Goal: Task Accomplishment & Management: Use online tool/utility

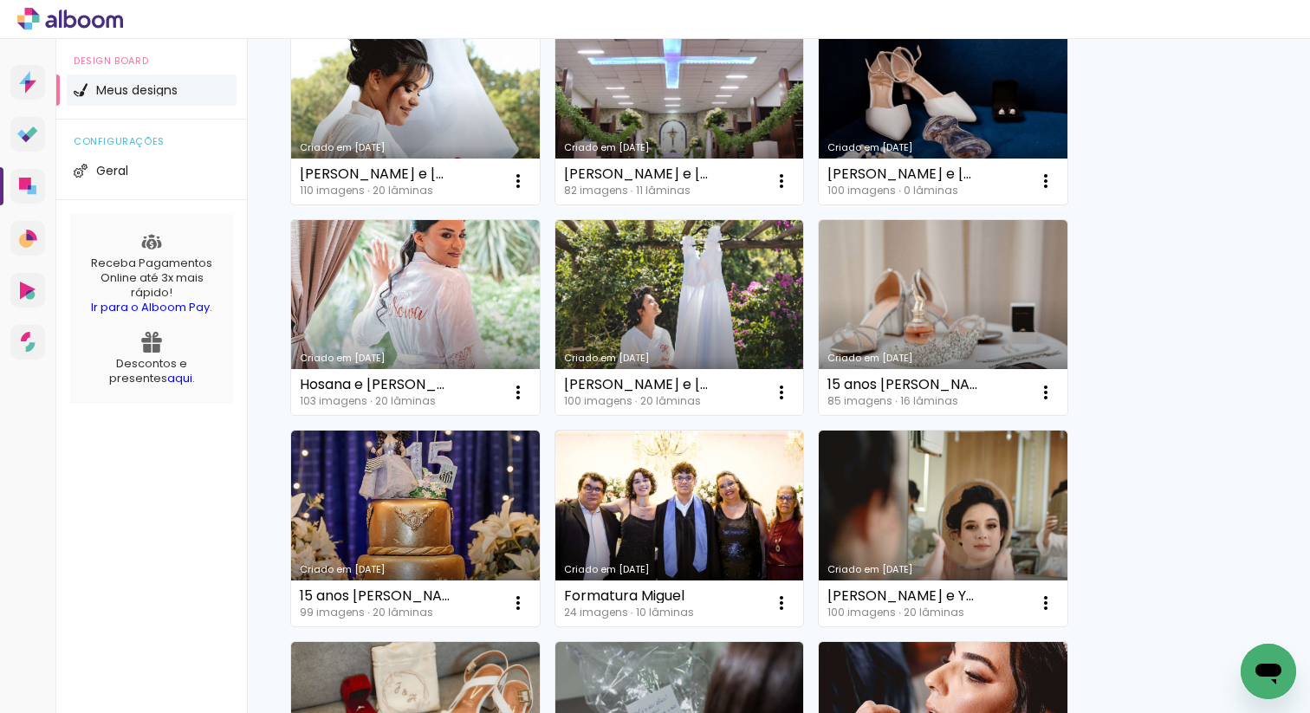
scroll to position [224, 0]
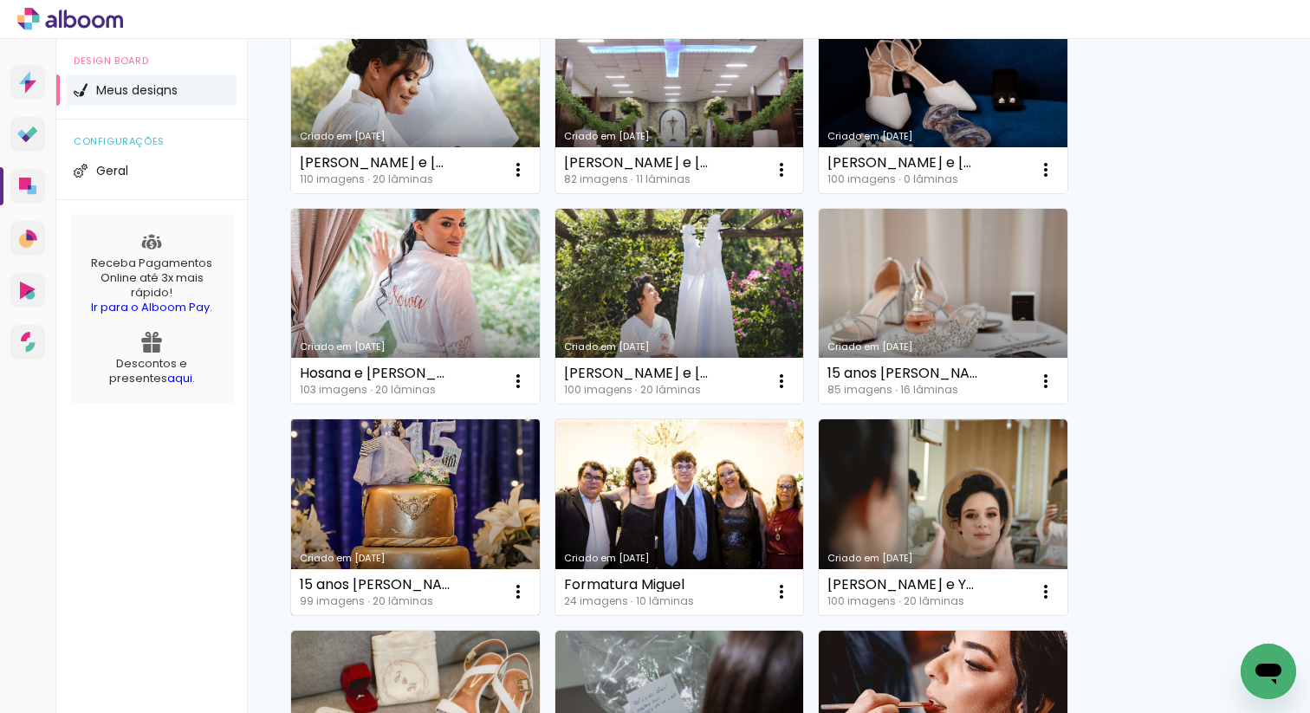
click at [393, 511] on link "Criado em [DATE]" at bounding box center [415, 517] width 249 height 196
